Goal: Task Accomplishment & Management: Manage account settings

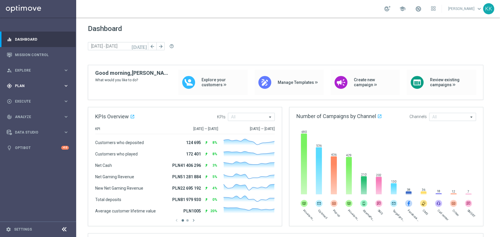
click at [47, 89] on div "gps_fixed Plan keyboard_arrow_right" at bounding box center [38, 86] width 76 height 16
click at [40, 100] on div "Target Groups" at bounding box center [45, 98] width 60 height 9
click at [33, 96] on link "Target Groups" at bounding box center [38, 98] width 46 height 5
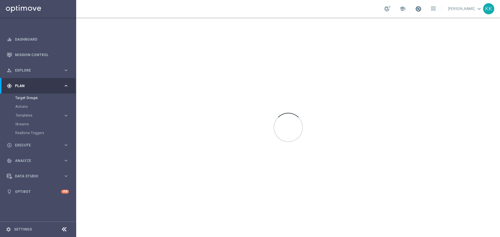
click at [415, 8] on span at bounding box center [418, 9] width 6 height 6
click at [415, 11] on span at bounding box center [418, 9] width 6 height 6
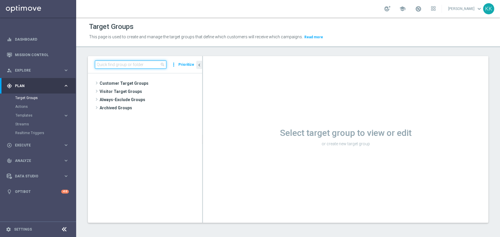
click at [144, 62] on input at bounding box center [130, 65] width 71 height 8
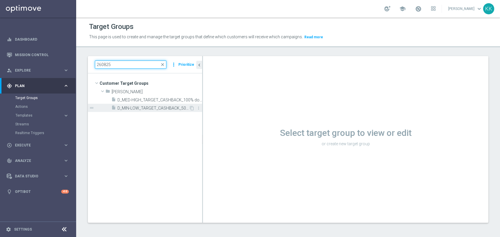
type input "260825"
click at [165, 110] on span "D_MIN-LOW_TARGET_CASHBACK_50% do 100 PLN_EPLW_260825" at bounding box center [152, 108] width 71 height 5
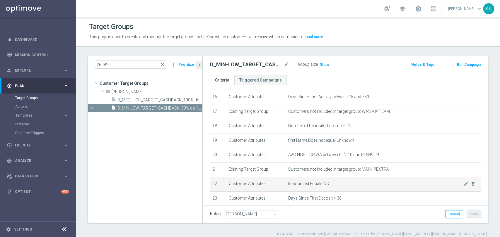
scroll to position [270, 0]
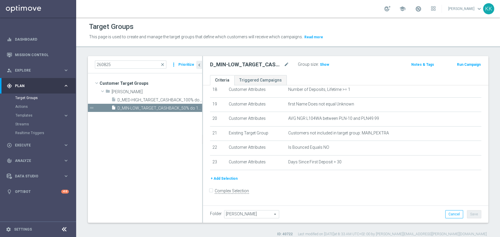
click at [329, 64] on div "Group size : Show" at bounding box center [327, 64] width 59 height 7
click at [325, 64] on span "Show" at bounding box center [324, 65] width 9 height 4
click at [146, 100] on span "D_MED-HIGH_TARGET_CASHBACK_100% do 300 PLN_EPLW_260825" at bounding box center [152, 100] width 71 height 5
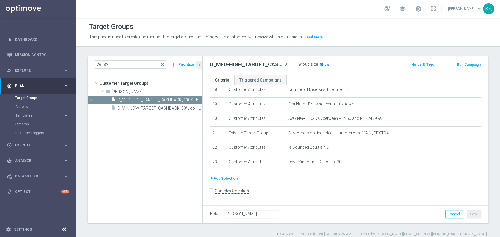
click at [320, 63] on span "Show" at bounding box center [324, 65] width 9 height 4
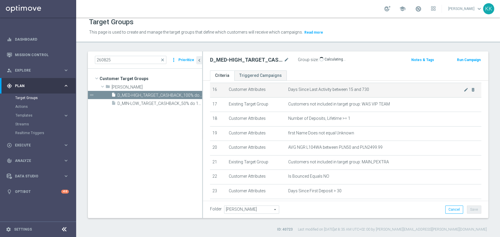
scroll to position [270, 0]
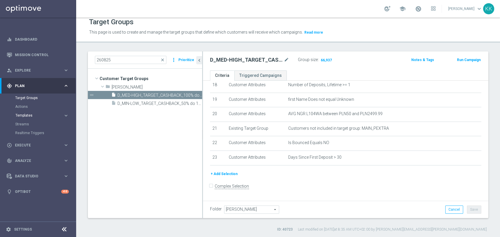
click at [54, 114] on span "Templates" at bounding box center [37, 116] width 42 height 4
click at [31, 124] on link "Optimail" at bounding box center [39, 124] width 43 height 5
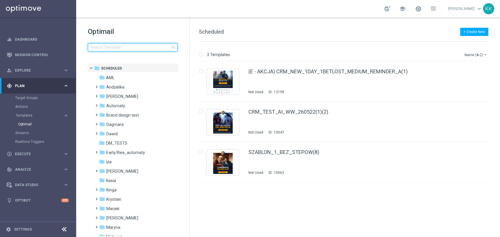
click at [109, 47] on input at bounding box center [133, 47] width 90 height 8
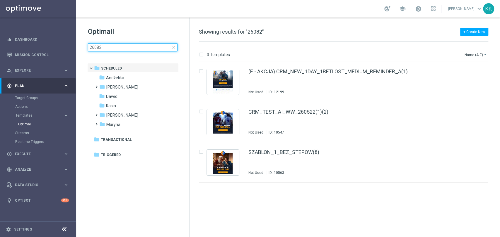
type input "260825"
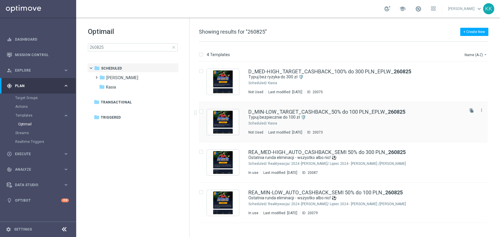
click at [280, 122] on div "Kasia" at bounding box center [365, 123] width 195 height 5
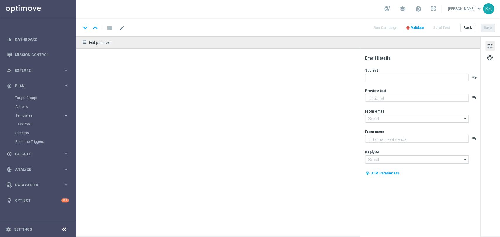
type textarea "Dołącz do akcji 👈"
type input "[EMAIL_ADDRESS][DOMAIN_NAME]"
type textarea "STS"
type input "[EMAIL_ADDRESS][DOMAIN_NAME]"
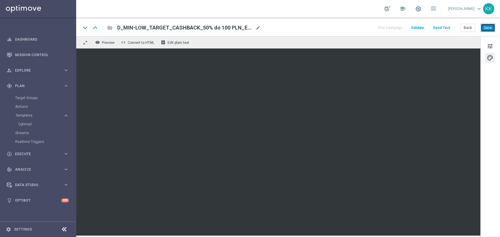
click at [487, 27] on button "Save" at bounding box center [487, 28] width 14 height 8
click at [468, 30] on button "Back" at bounding box center [467, 28] width 15 height 8
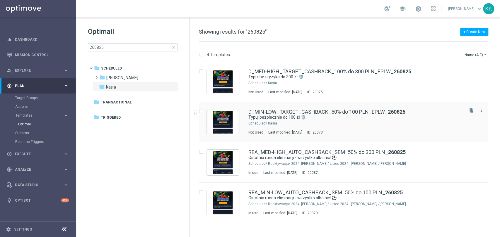
click at [293, 121] on div "D_MIN-LOW_TARGET_CASHBACK_50% do 100 PLN_EPLW_ 260825 Typuj bezpiecznie do 100 …" at bounding box center [355, 122] width 215 height 25
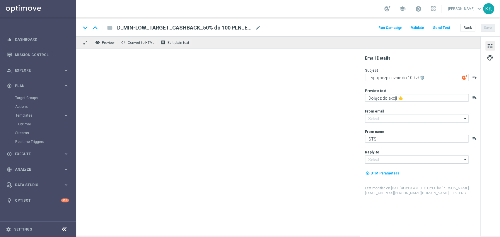
type input "[EMAIL_ADDRESS][DOMAIN_NAME]"
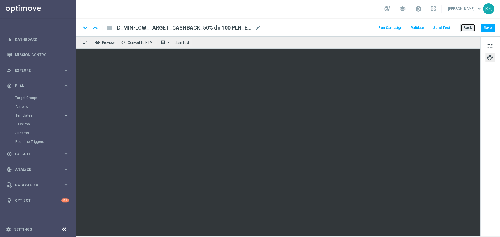
click at [468, 25] on button "Back" at bounding box center [467, 28] width 15 height 8
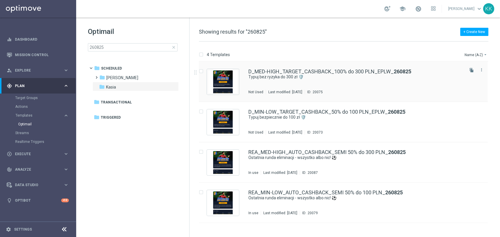
click at [297, 85] on div "D_MED-HIGH_TARGET_CASHBACK_100% do 300 PLN_EPLW_ 260825 Typuj bez ryzyka do 300…" at bounding box center [355, 81] width 215 height 25
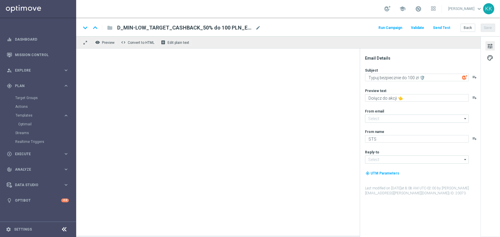
type input "[EMAIL_ADDRESS][DOMAIN_NAME]"
type textarea "Typuj bez ryzyka do 300 zł 🛡️"
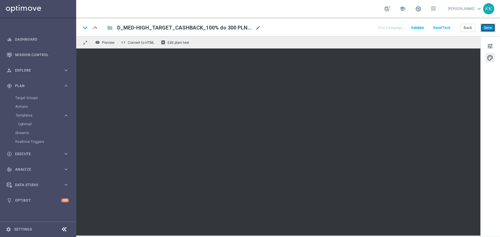
click at [486, 30] on button "Save" at bounding box center [487, 28] width 14 height 8
click at [30, 99] on link "Target Groups" at bounding box center [38, 98] width 46 height 5
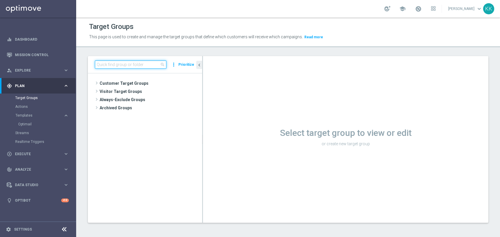
click at [145, 65] on input at bounding box center [130, 65] width 71 height 8
paste input "D_ALL_TARGET_WAGER_50% do 300 PLN_EUROBASKET_280825"
type input "D_ALL_TARGET_WAGER_50% do 300 PLN_EUROBASKET_280825"
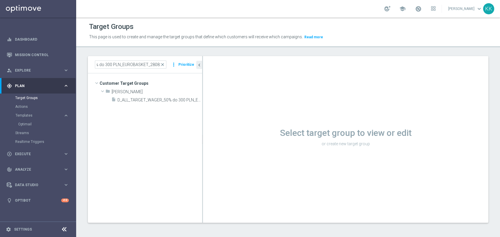
click at [146, 106] on tree-viewport "Customer Target Groups library_add create_new_folder folder" at bounding box center [145, 147] width 114 height 149
click at [146, 105] on tree-viewport "Customer Target Groups library_add create_new_folder folder" at bounding box center [145, 147] width 114 height 149
click at [146, 102] on div "insert_drive_file D_ALL_TARGET_WAGER_50% do 300 PLN_EUROBASKET_280825" at bounding box center [150, 100] width 78 height 8
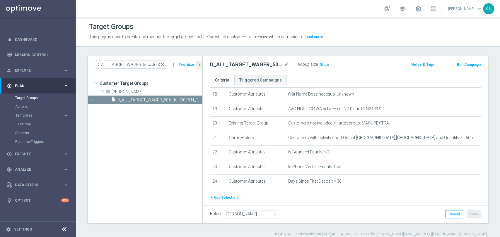
scroll to position [285, 0]
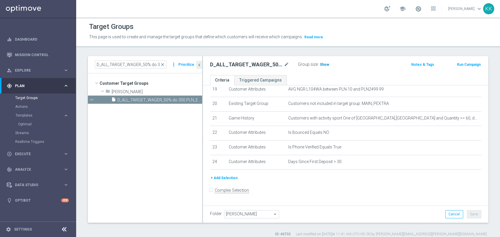
click at [324, 64] on span "Show" at bounding box center [324, 65] width 9 height 4
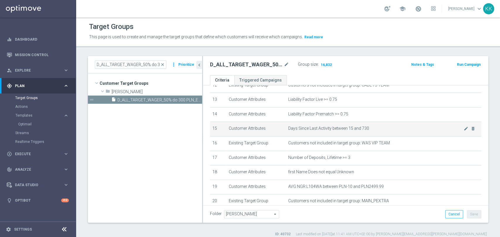
scroll to position [252, 0]
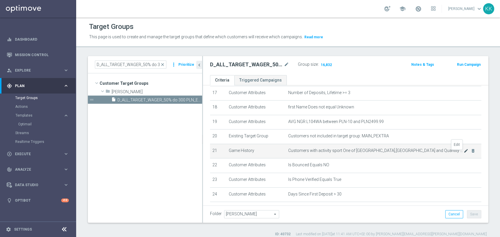
click at [463, 153] on icon "mode_edit" at bounding box center [465, 151] width 5 height 5
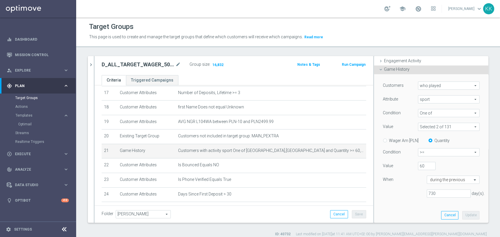
scroll to position [98, 0]
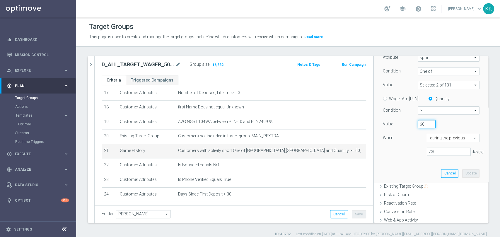
drag, startPoint x: 417, startPoint y: 126, endPoint x: 403, endPoint y: 125, distance: 14.4
click at [403, 125] on div "Value 60" at bounding box center [430, 124] width 105 height 9
click at [401, 163] on div "Customers who played who played arrow_drop_down search Attribute sport sport ar…" at bounding box center [430, 108] width 105 height 150
